Goal: Task Accomplishment & Management: Manage account settings

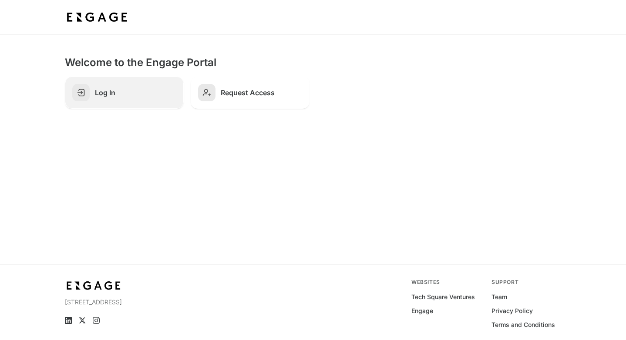
click at [118, 98] on link "Log In" at bounding box center [124, 93] width 119 height 32
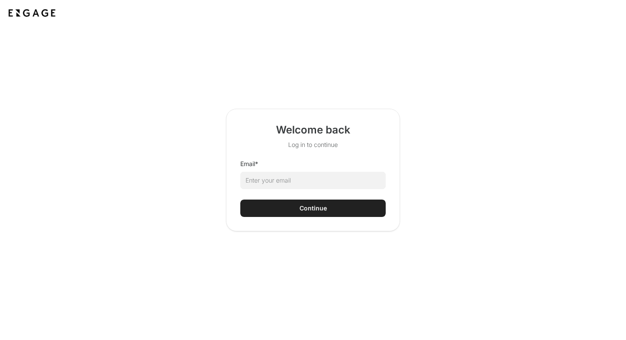
click at [301, 181] on html "Welcome back Log in to continue Email * Continue" at bounding box center [313, 170] width 626 height 340
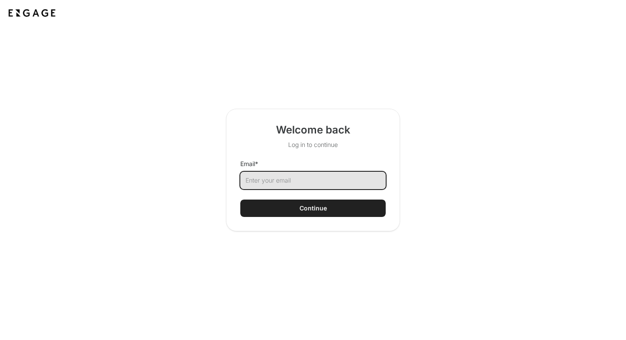
click at [313, 179] on input "Email *" at bounding box center [312, 180] width 145 height 17
type input "[PERSON_NAME][EMAIL_ADDRESS][PERSON_NAME][DOMAIN_NAME]"
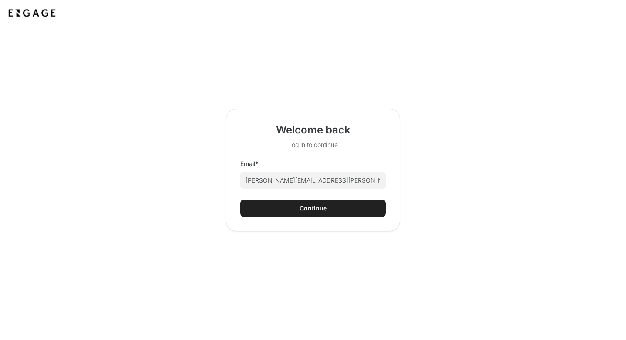
click at [310, 205] on div "Continue" at bounding box center [312, 208] width 27 height 9
